Goal: Task Accomplishment & Management: Complete application form

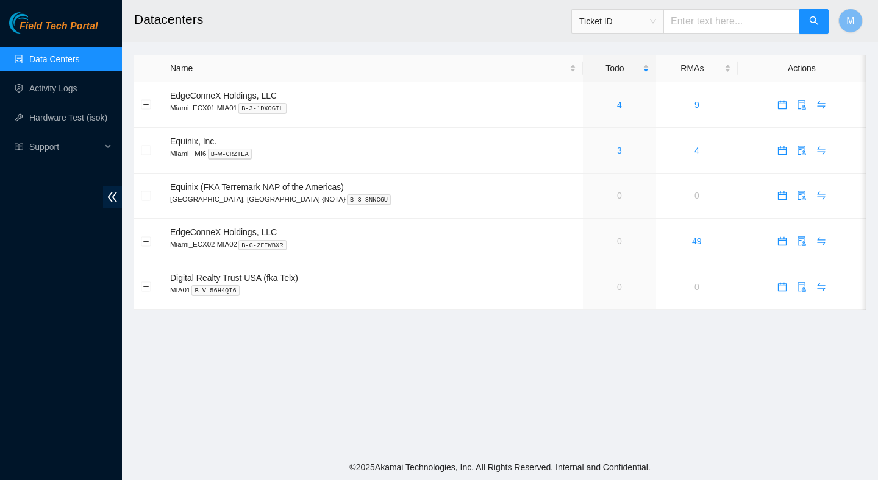
click at [547, 316] on main "Datacenters Ticket ID M Name Todo RMAs Actions EdgeConneX Holdings, LLC Miami_E…" at bounding box center [500, 227] width 756 height 455
click at [350, 350] on main "Datacenters Ticket ID M Name Todo RMAs Actions EdgeConneX Holdings, LLC Miami_E…" at bounding box center [500, 227] width 756 height 455
click at [46, 93] on link "Activity Logs" at bounding box center [53, 88] width 48 height 10
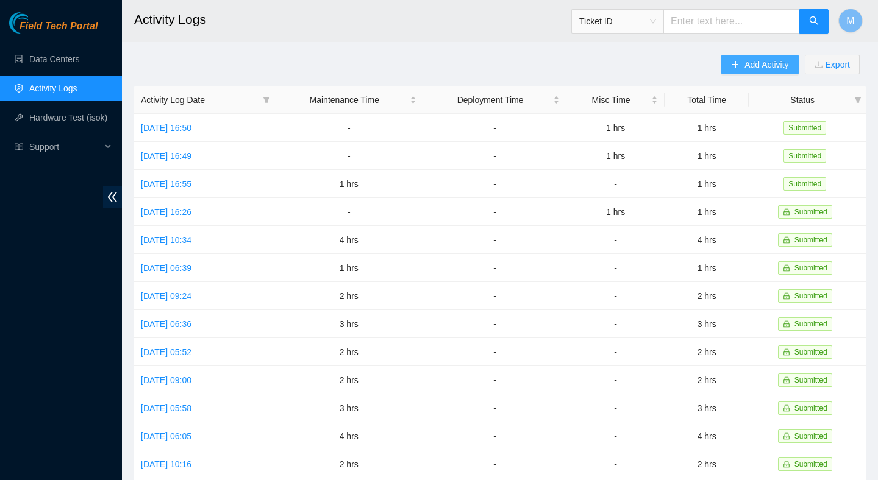
click at [764, 73] on button "Add Activity" at bounding box center [759, 65] width 77 height 20
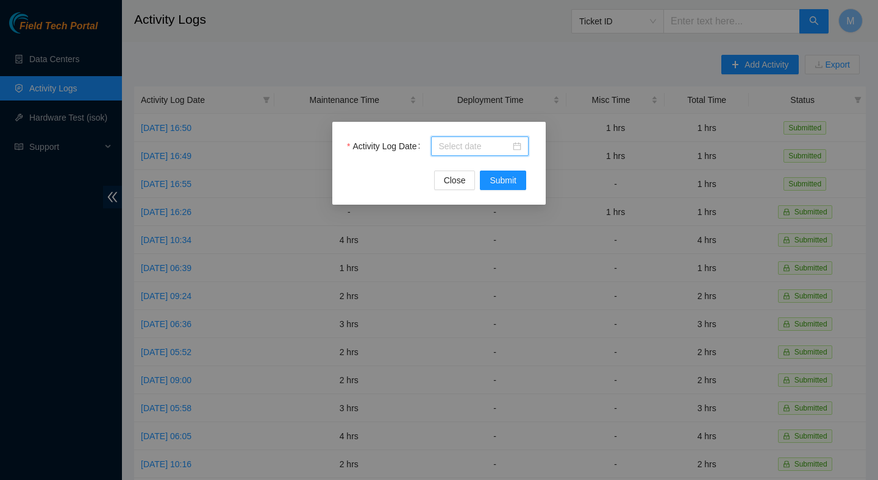
click at [500, 140] on input "Activity Log Date" at bounding box center [474, 146] width 72 height 13
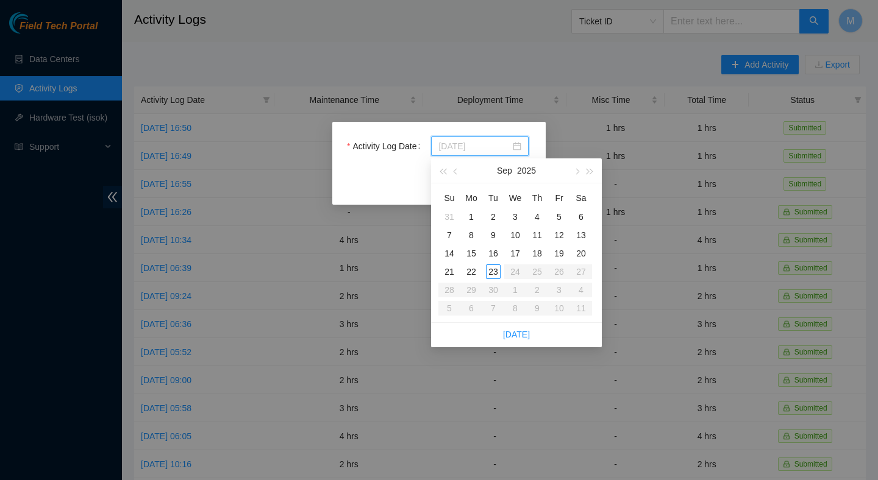
type input "2025-09-18"
type input "2025-09-23"
click at [499, 270] on div "23" at bounding box center [493, 271] width 15 height 15
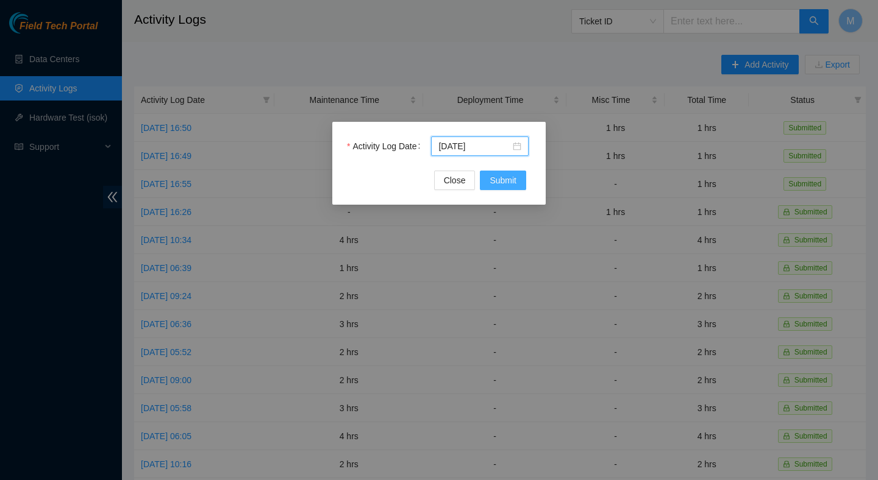
click at [494, 179] on span "Submit" at bounding box center [502, 180] width 27 height 13
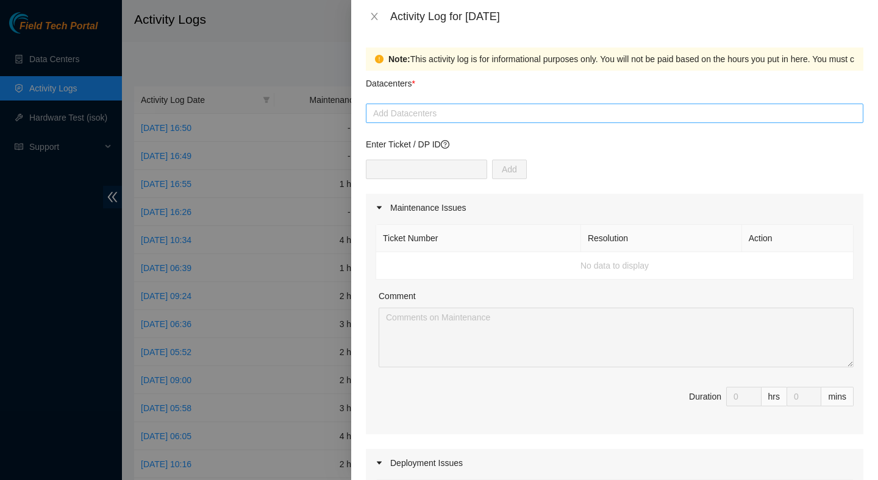
click at [455, 115] on div at bounding box center [614, 113] width 491 height 15
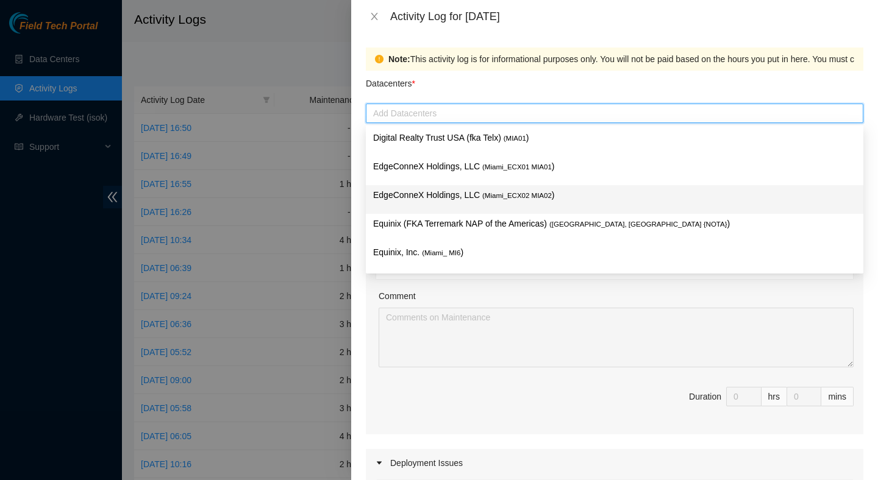
click at [477, 194] on p "EdgeConneX Holdings, LLC ( Miami_ECX02 MIA02 )" at bounding box center [614, 195] width 483 height 14
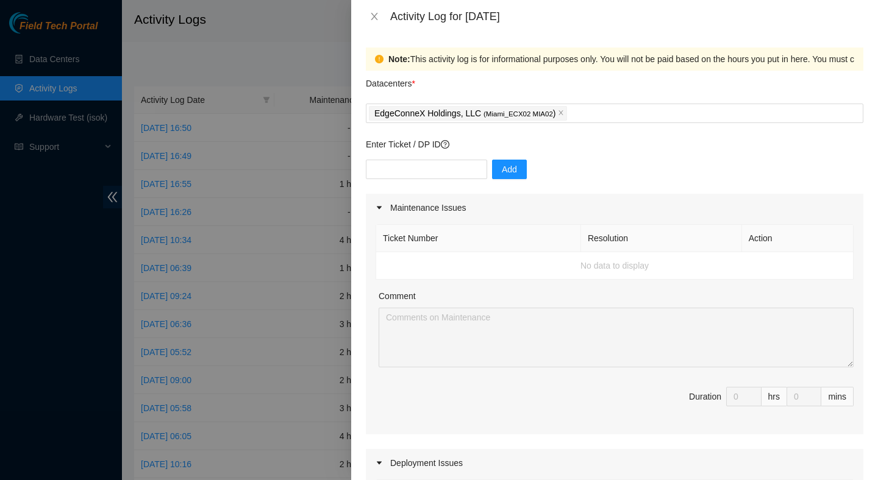
click at [671, 286] on div "Ticket Number Resolution Action No data to display Comment Duration 0 hrs 0 mins" at bounding box center [614, 328] width 497 height 213
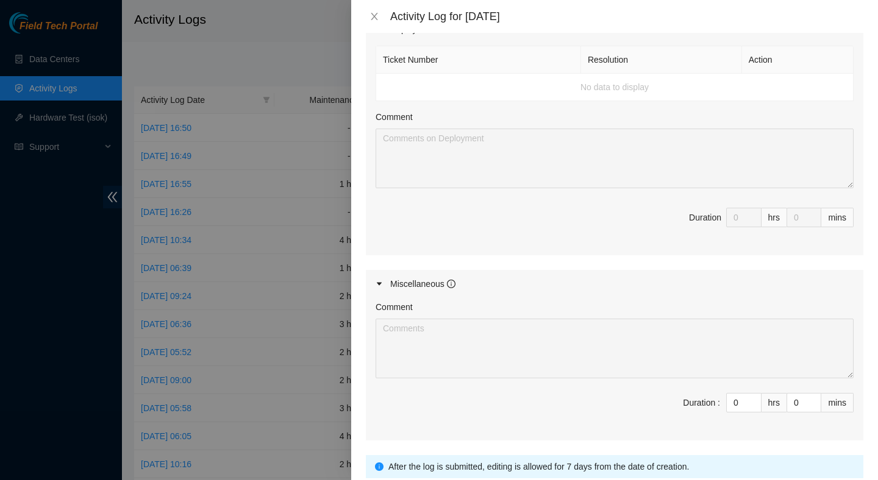
scroll to position [450, 0]
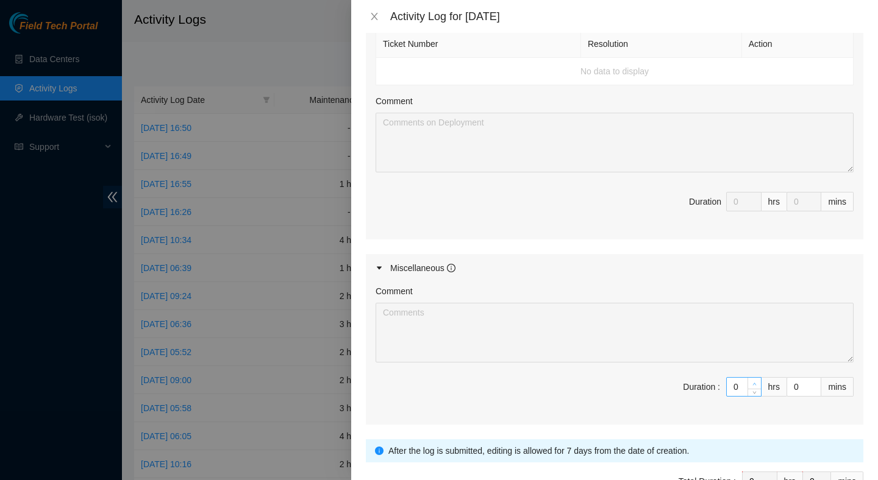
type input "1"
click at [752, 386] on icon "up" at bounding box center [754, 384] width 4 height 4
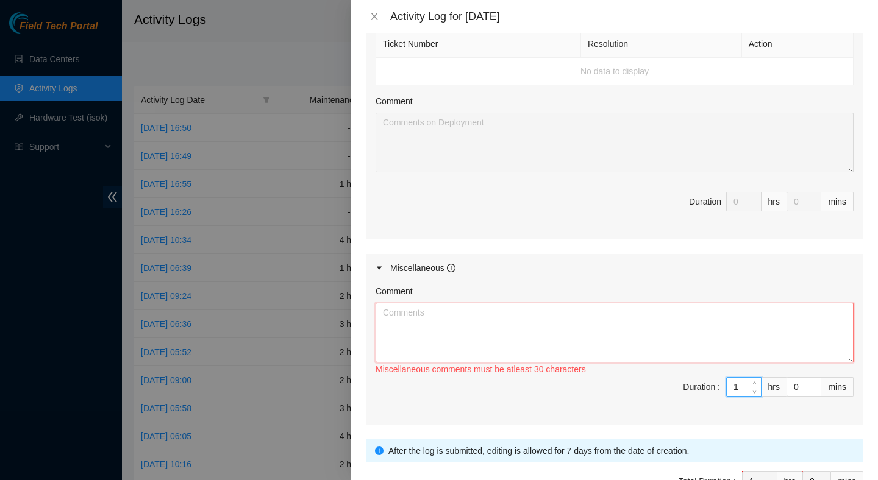
click at [659, 323] on textarea "Comment" at bounding box center [614, 333] width 478 height 60
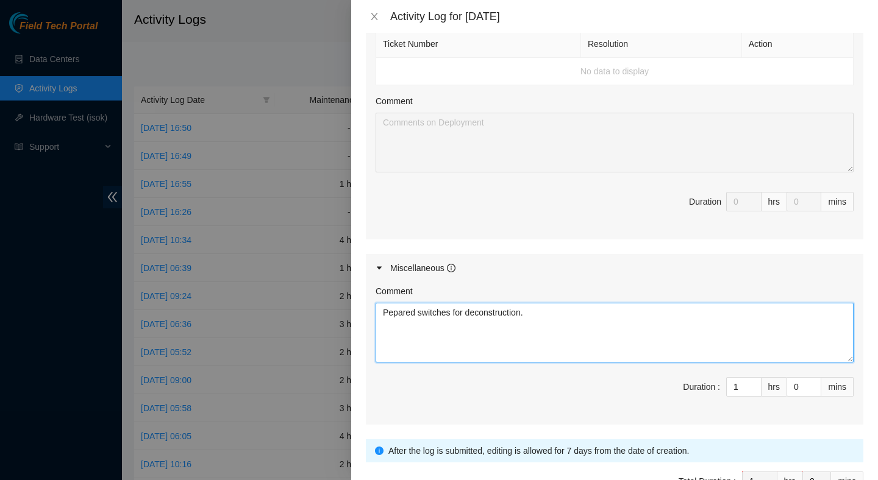
click at [389, 314] on textarea "Pepared switches for deconstruction." at bounding box center [614, 333] width 478 height 60
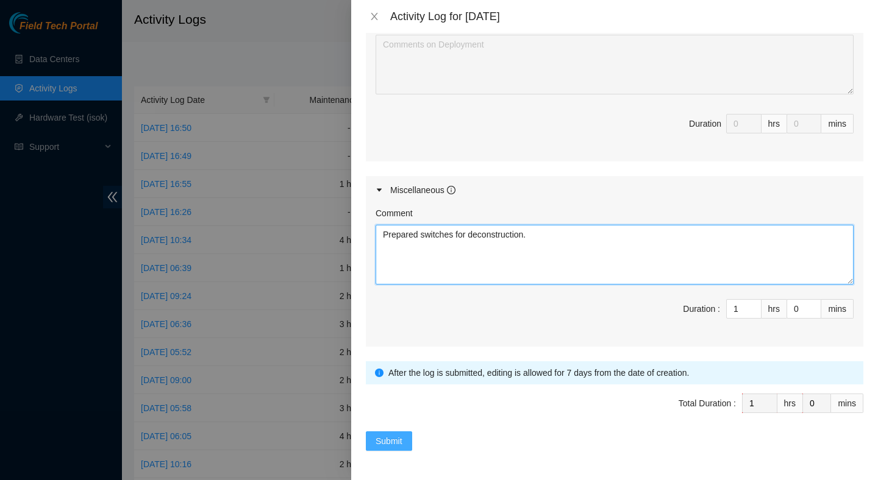
type textarea "Prepared switches for deconstruction."
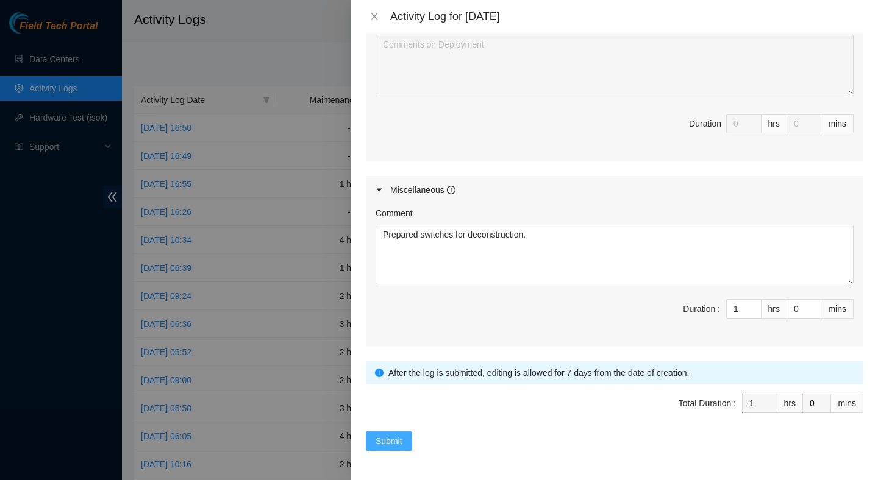
click at [399, 443] on span "Submit" at bounding box center [388, 441] width 27 height 13
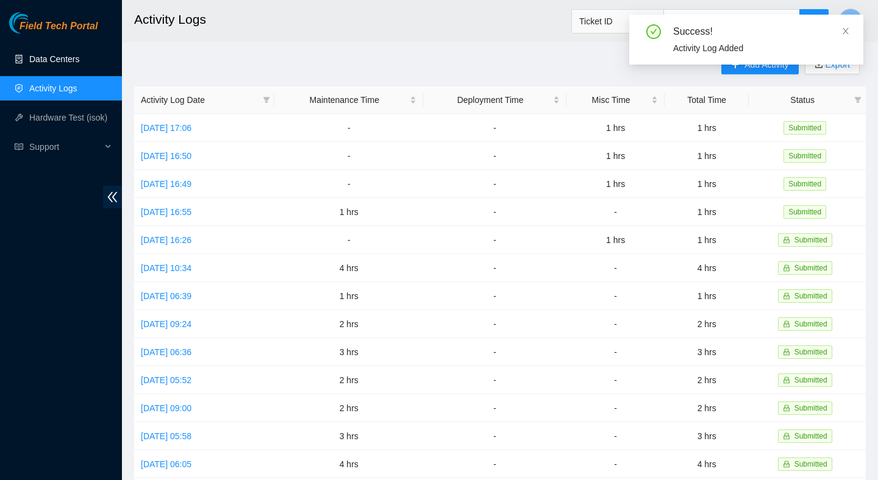
click at [37, 58] on link "Data Centers" at bounding box center [54, 59] width 50 height 10
